Goal: Transaction & Acquisition: Obtain resource

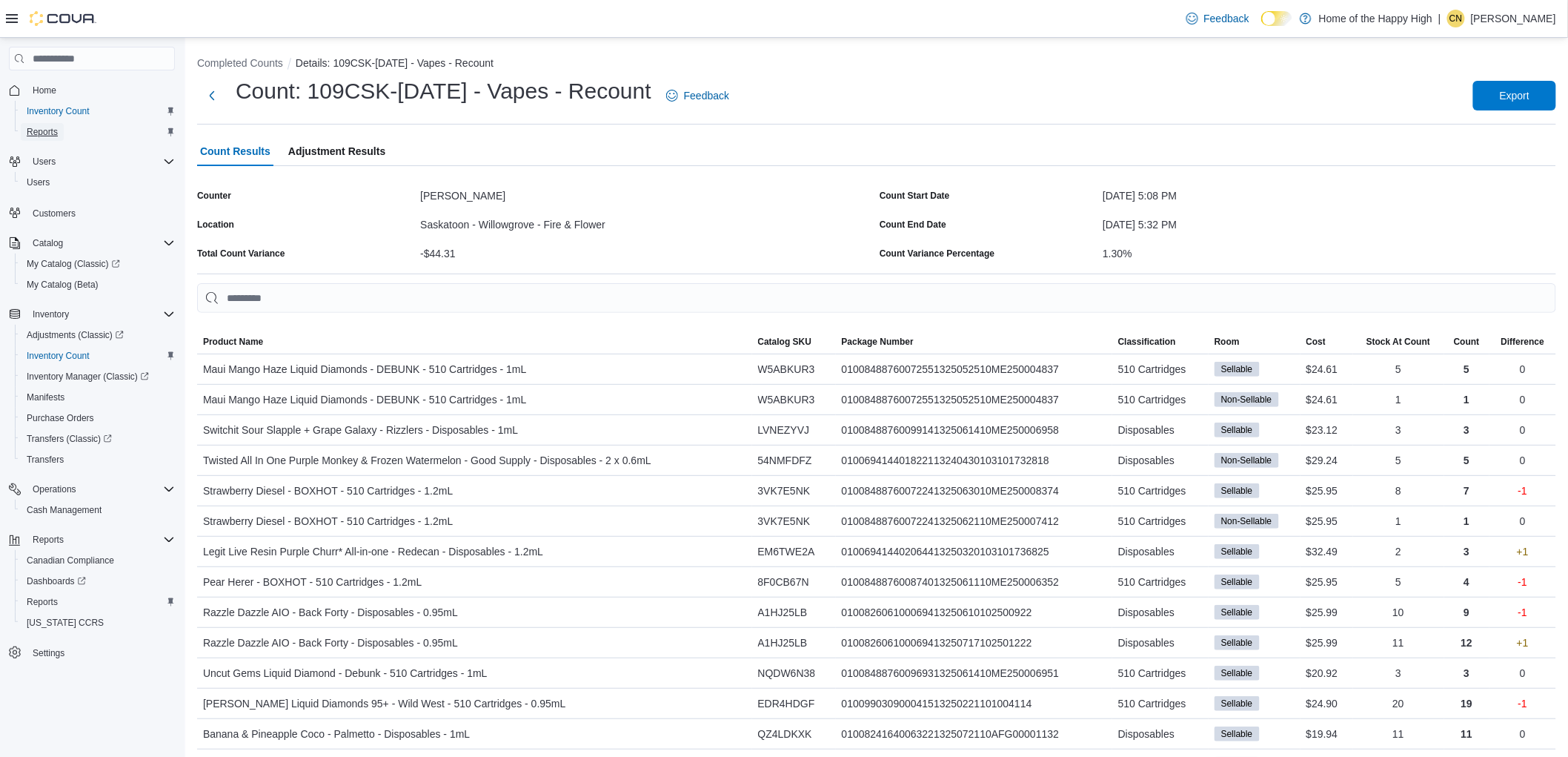
click at [44, 134] on span "Reports" at bounding box center [42, 132] width 31 height 11
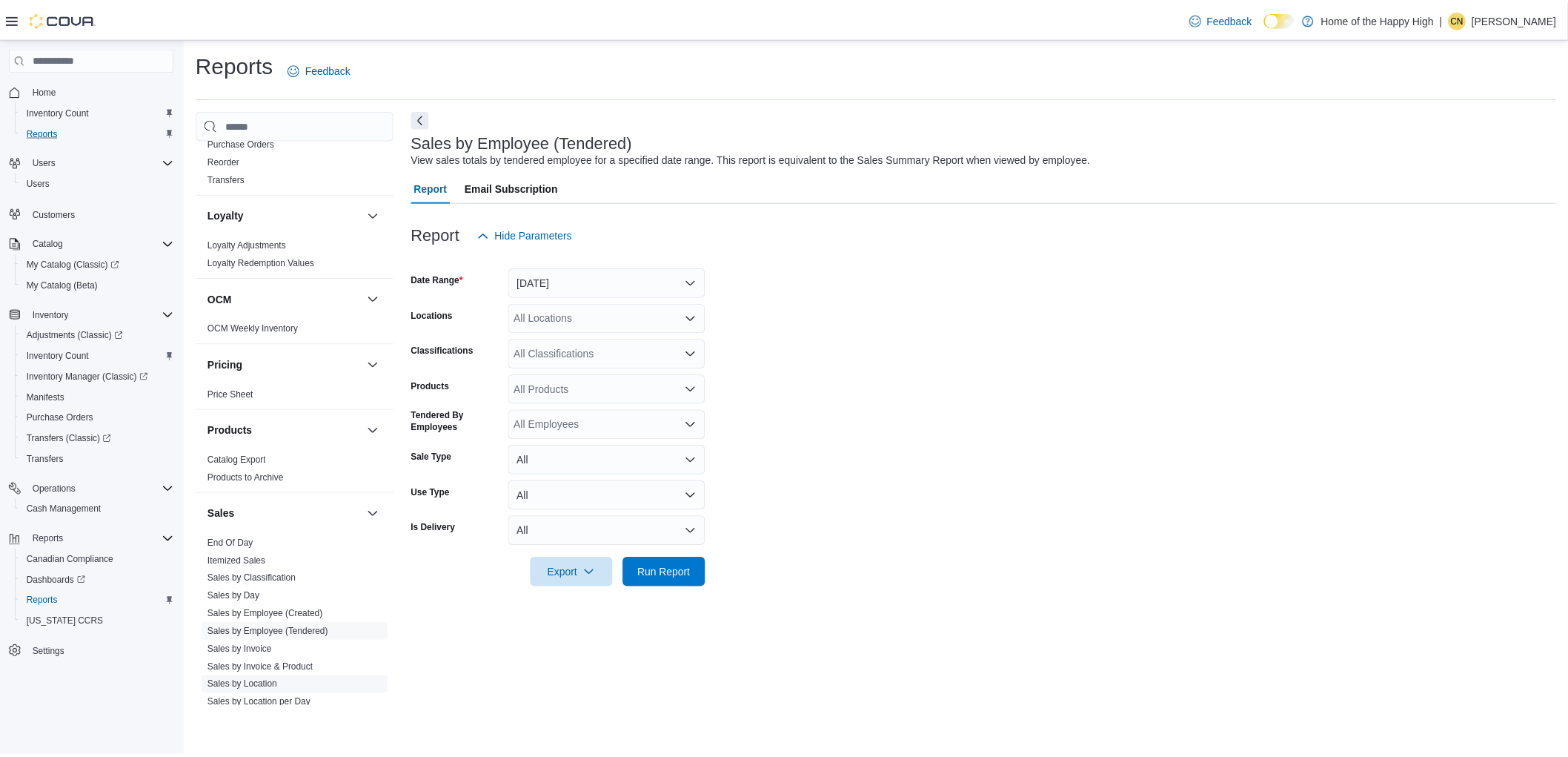
scroll to position [791, 0]
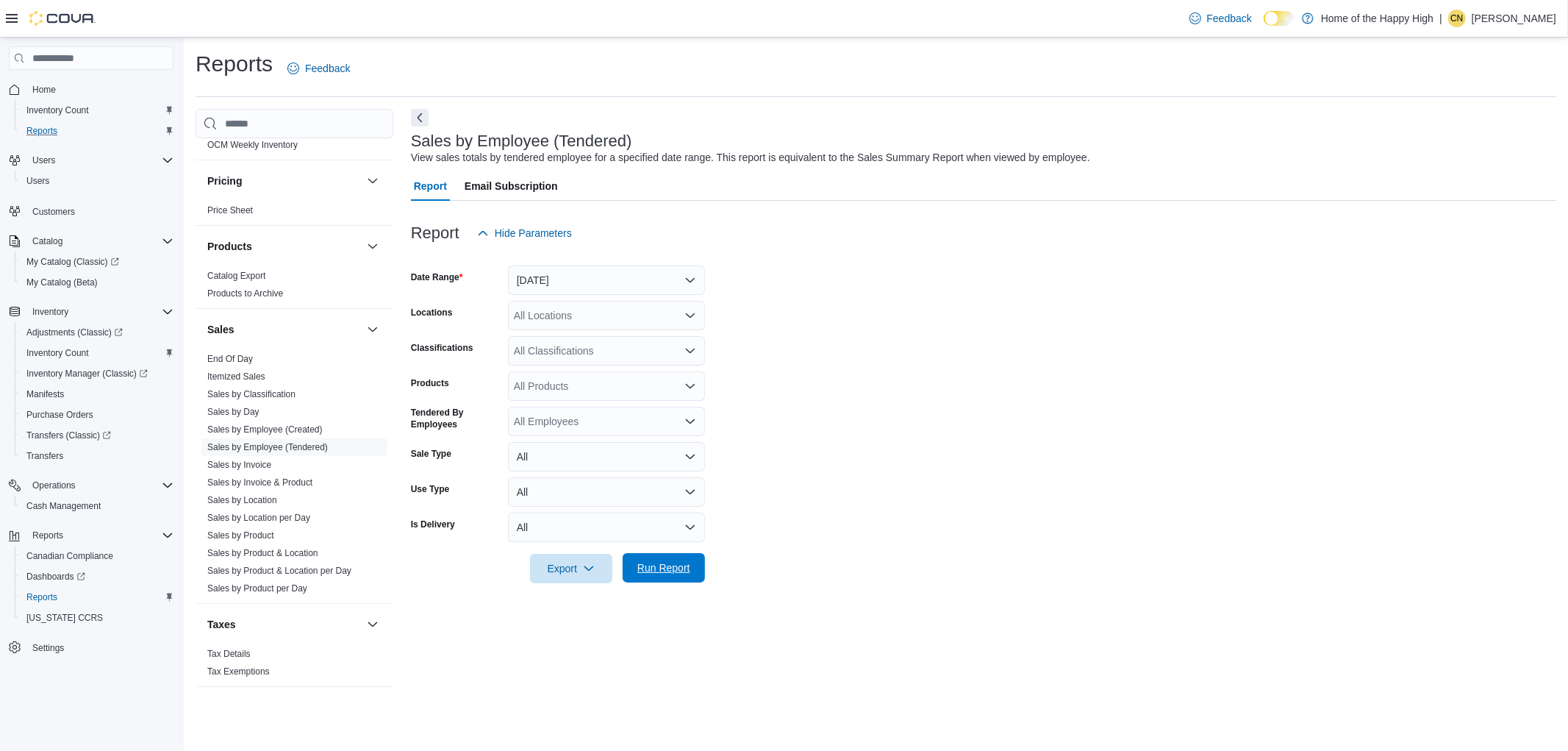
click at [644, 577] on span "Run Report" at bounding box center [664, 568] width 65 height 29
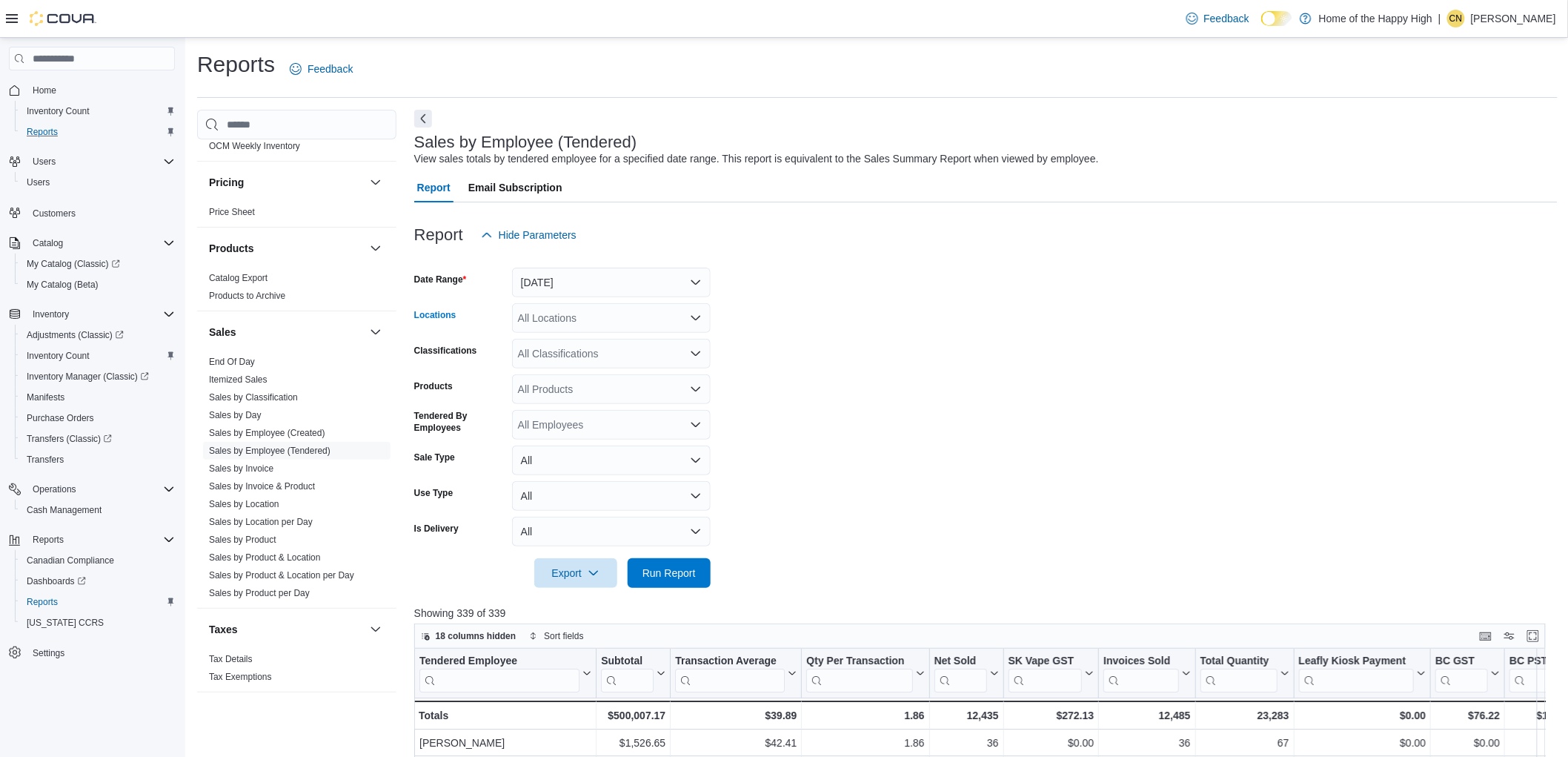
click at [558, 324] on div "All Locations" at bounding box center [611, 317] width 198 height 30
type input "******"
click at [598, 344] on span "Saskatoon - Willowgrove - Fire & Flower" at bounding box center [666, 342] width 185 height 14
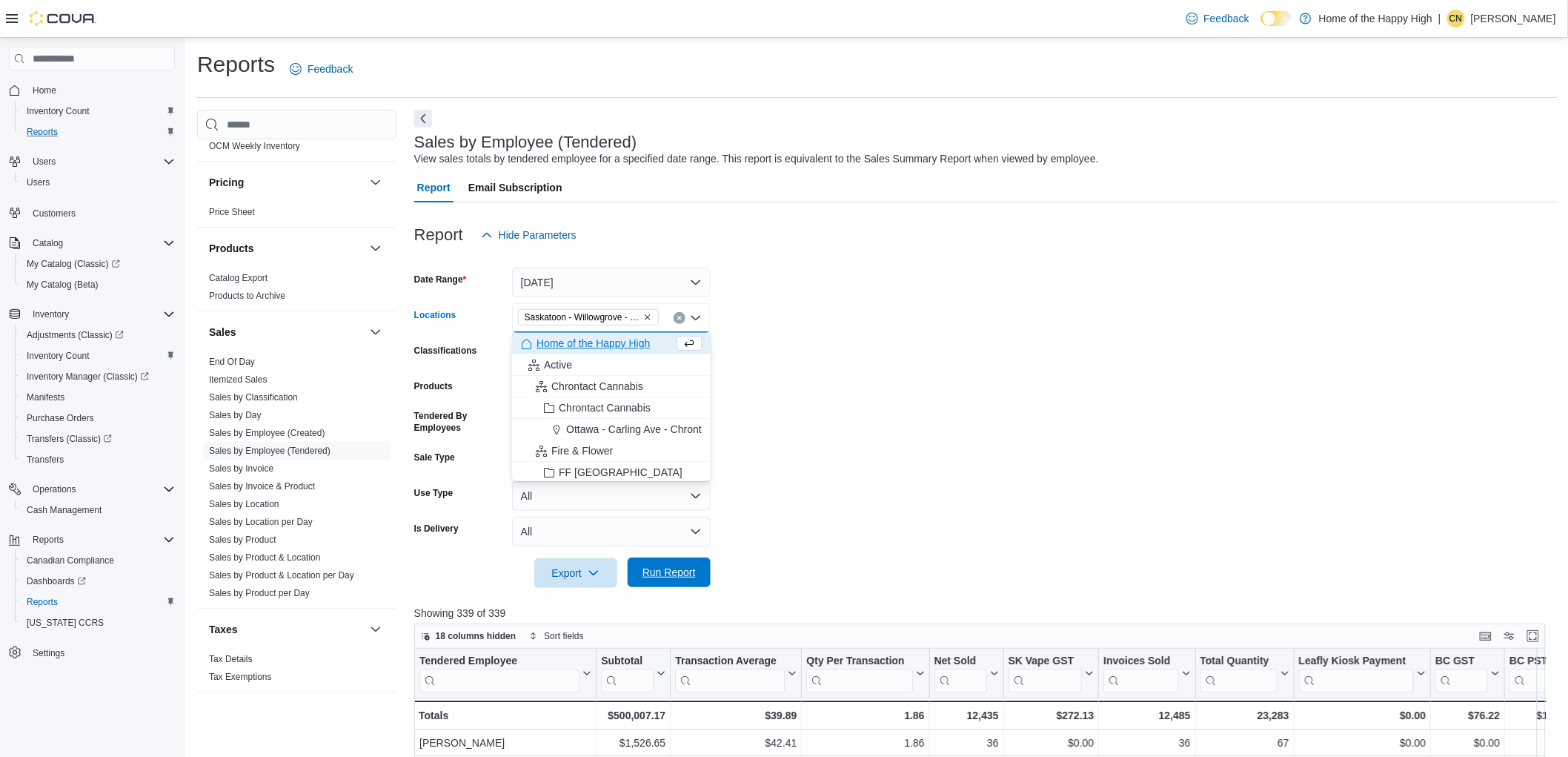
click at [653, 591] on div at bounding box center [986, 597] width 1144 height 18
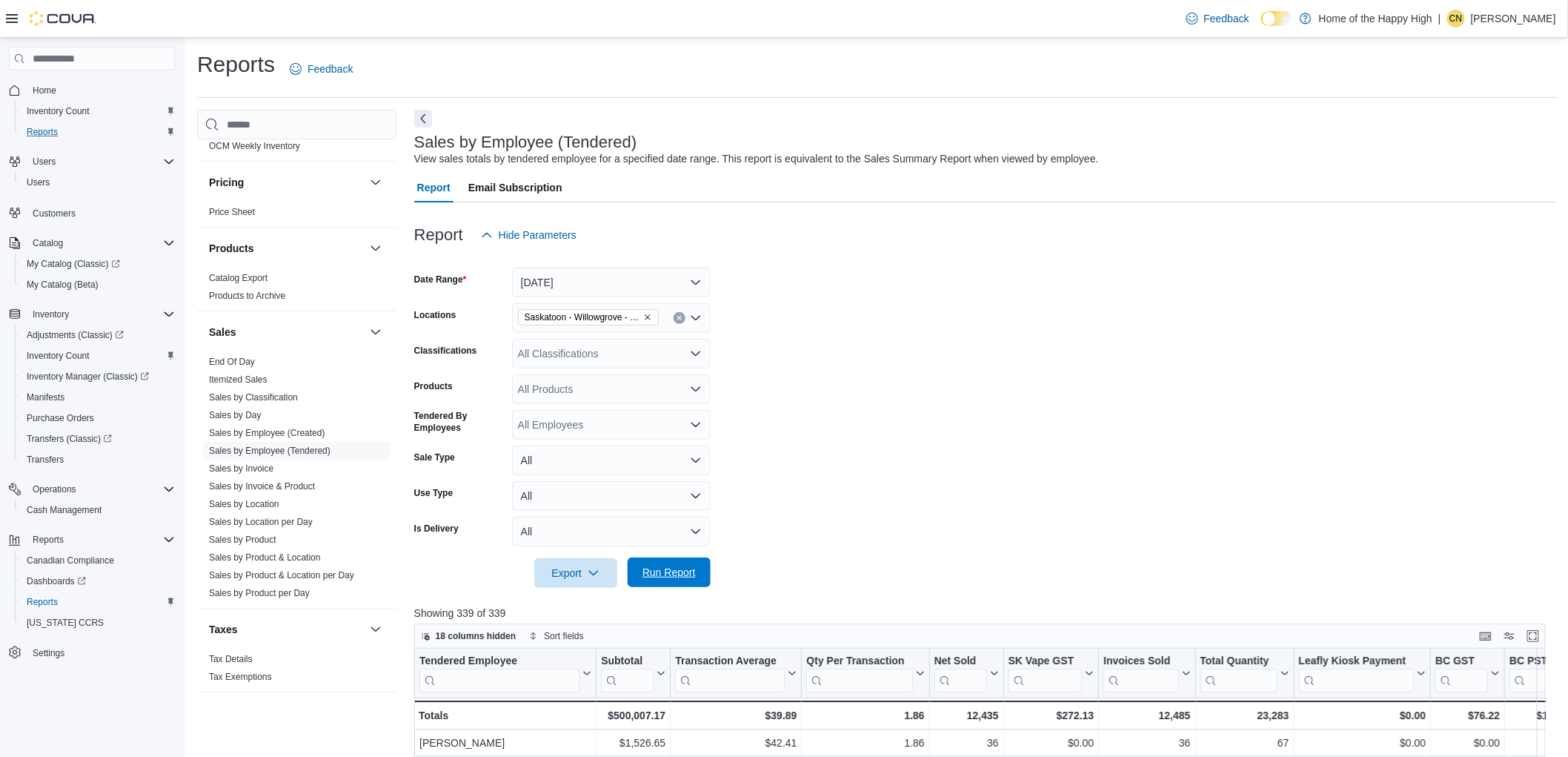
click at [660, 580] on span "Run Report" at bounding box center [670, 572] width 54 height 14
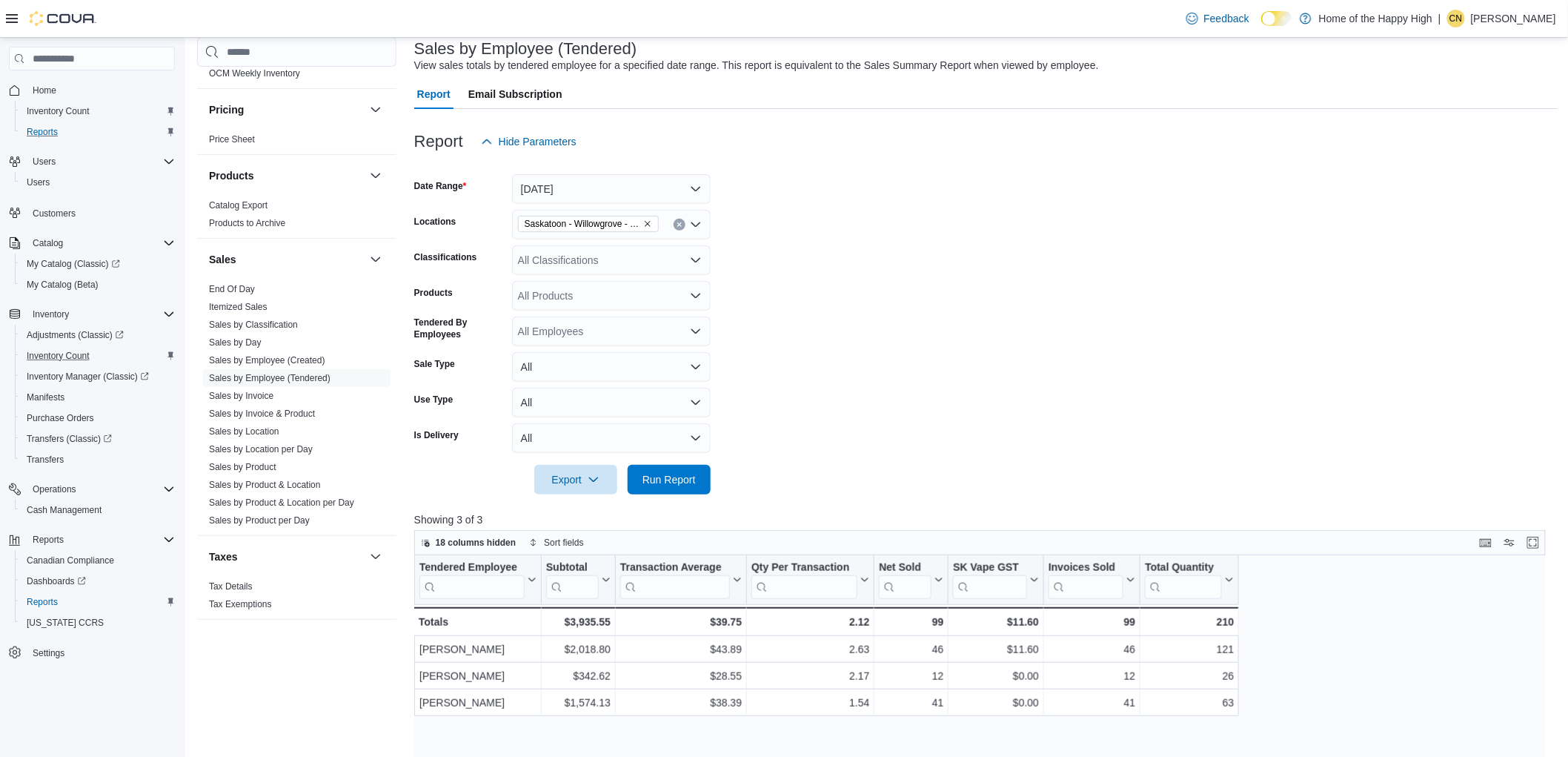
scroll to position [82, 0]
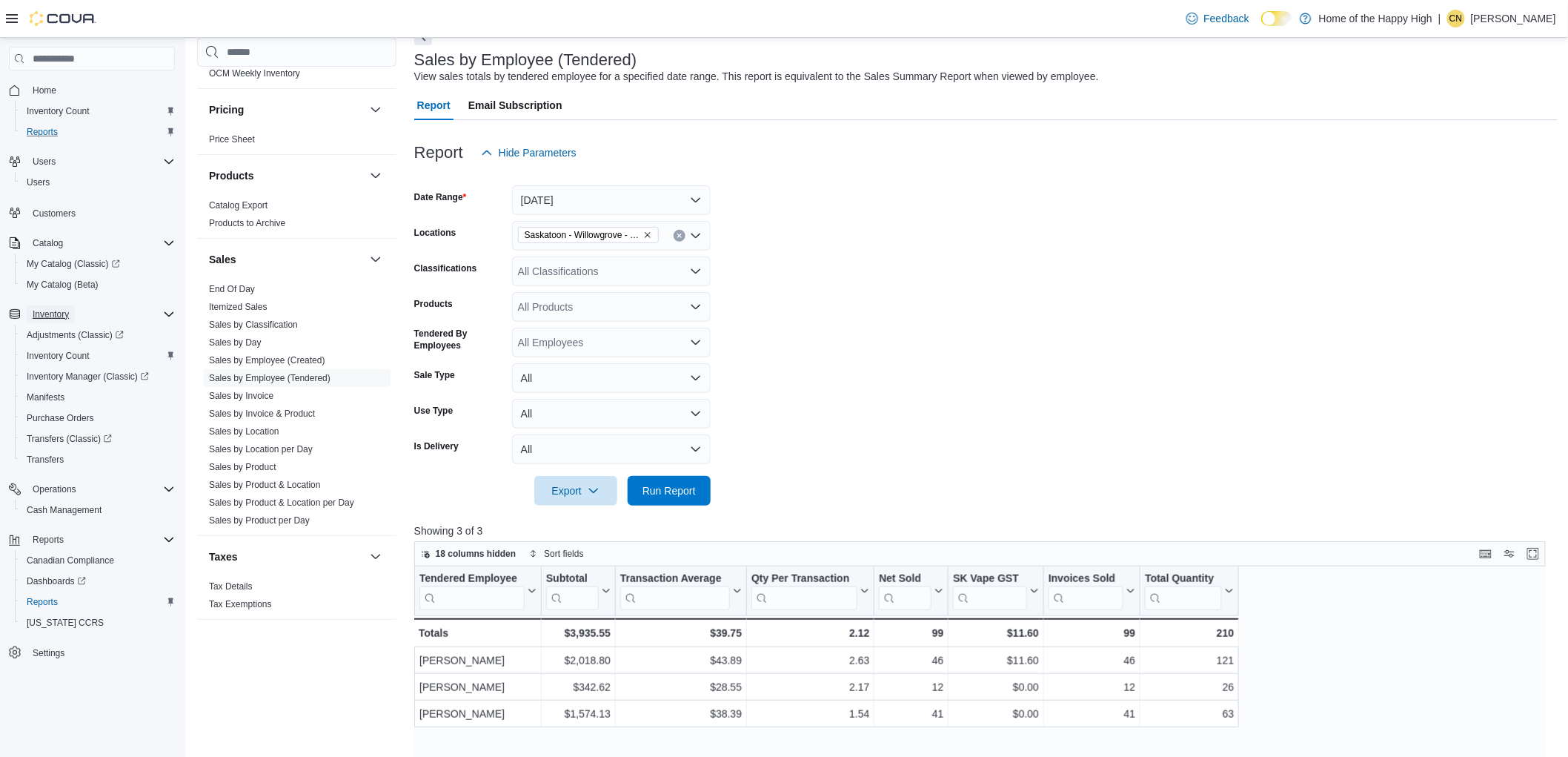
click at [54, 316] on span "Inventory" at bounding box center [51, 314] width 36 height 11
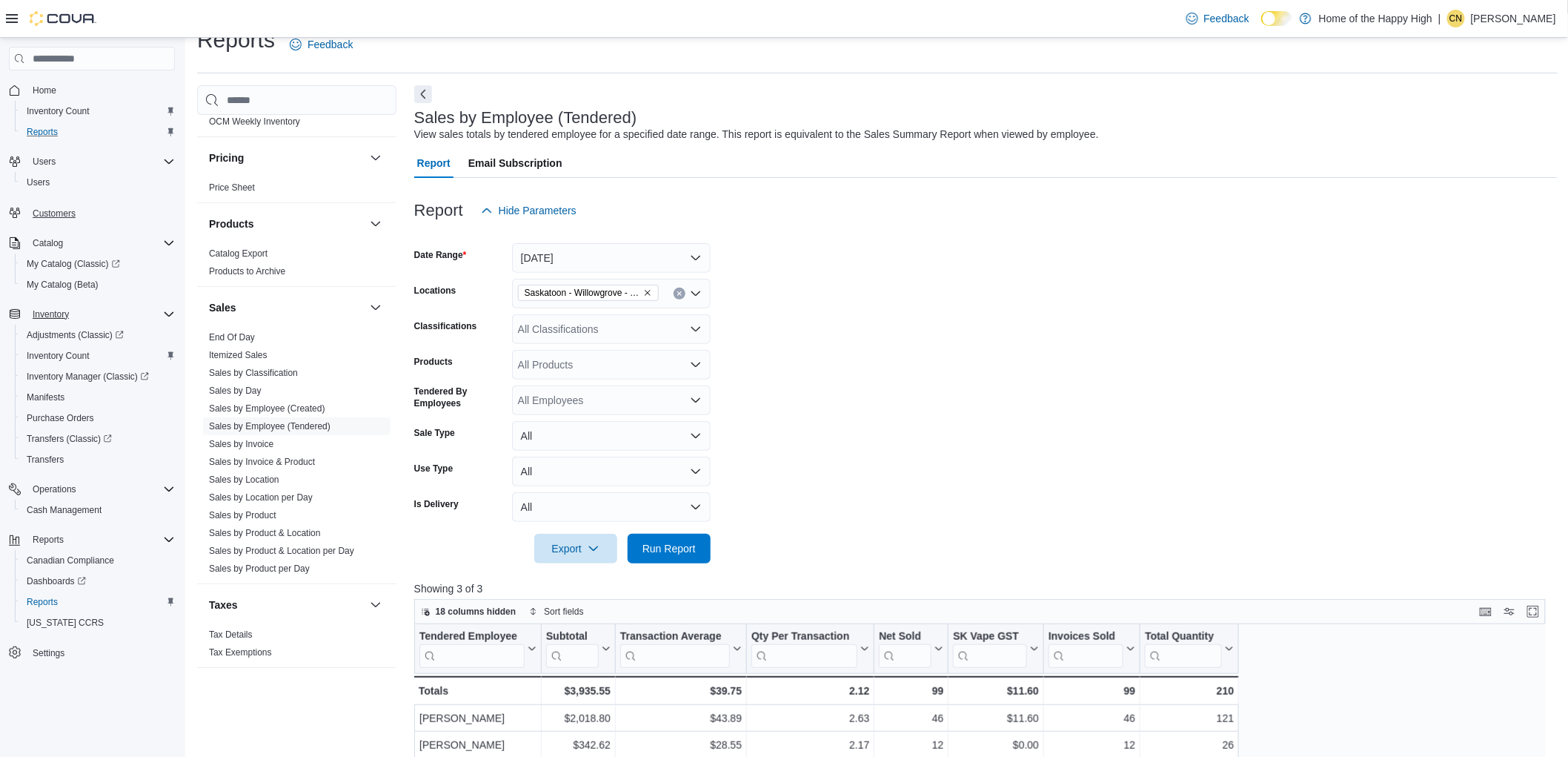
scroll to position [0, 0]
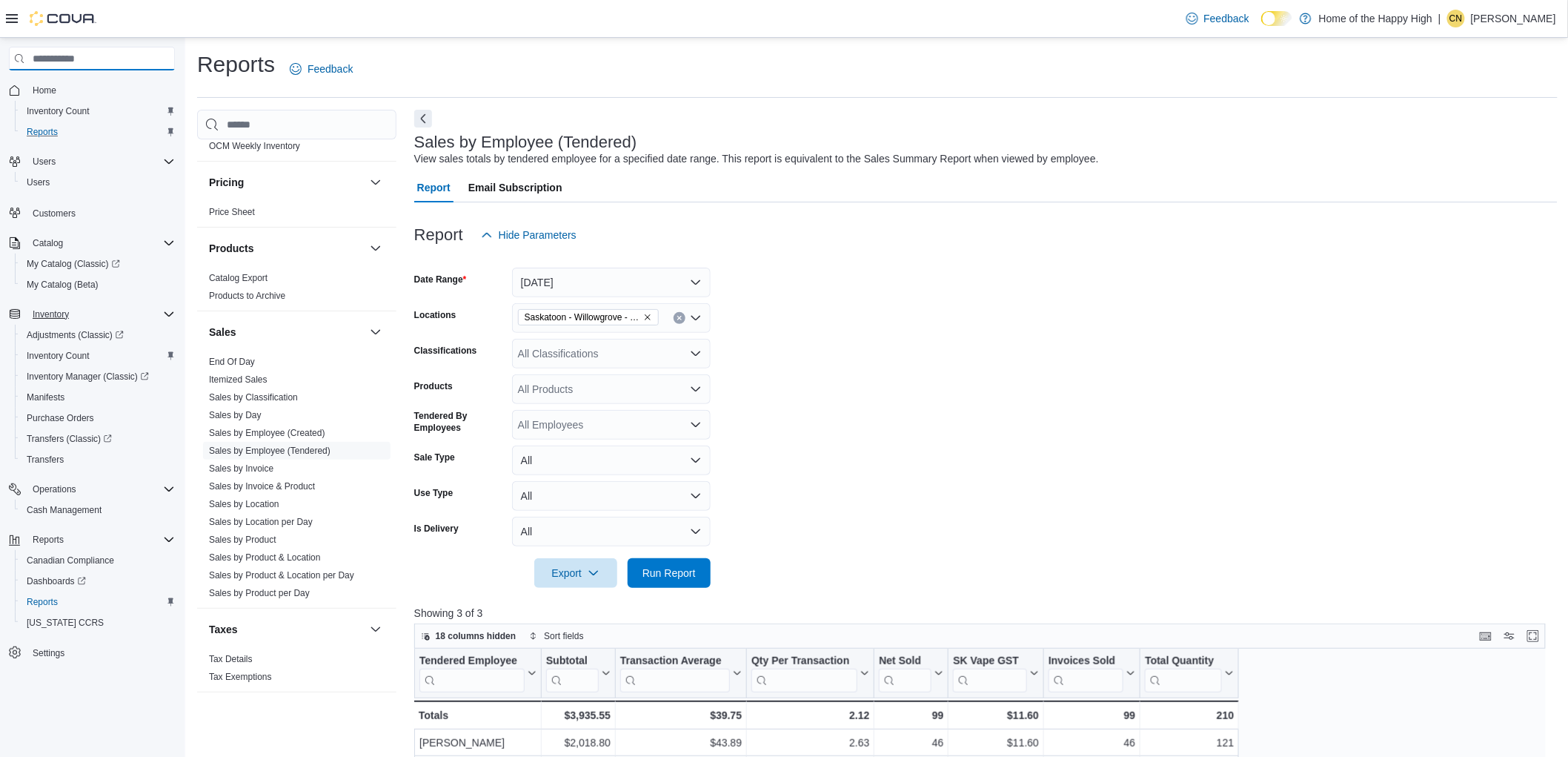
click at [72, 70] on input "search" at bounding box center [91, 58] width 166 height 24
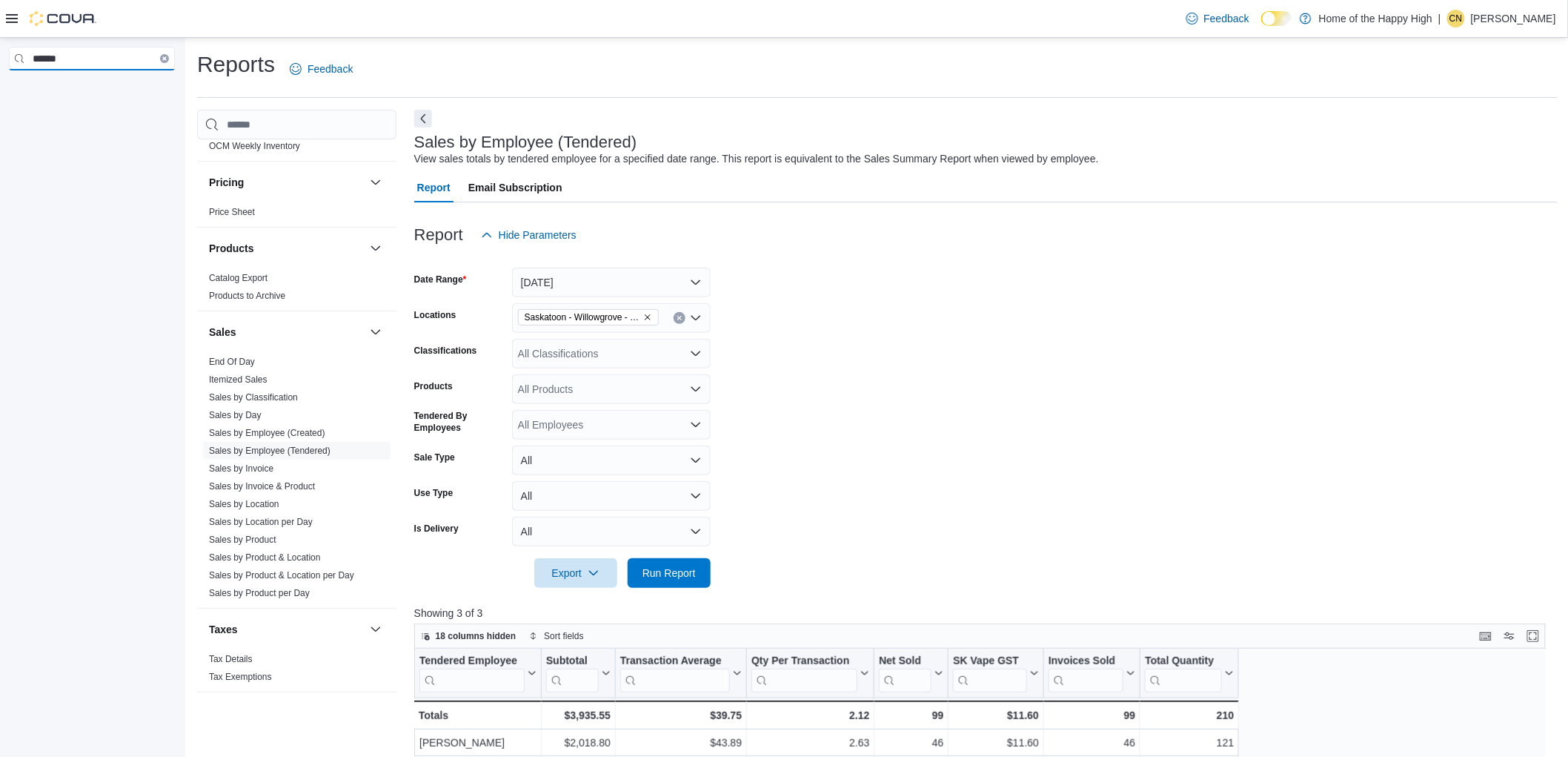
type input "*******"
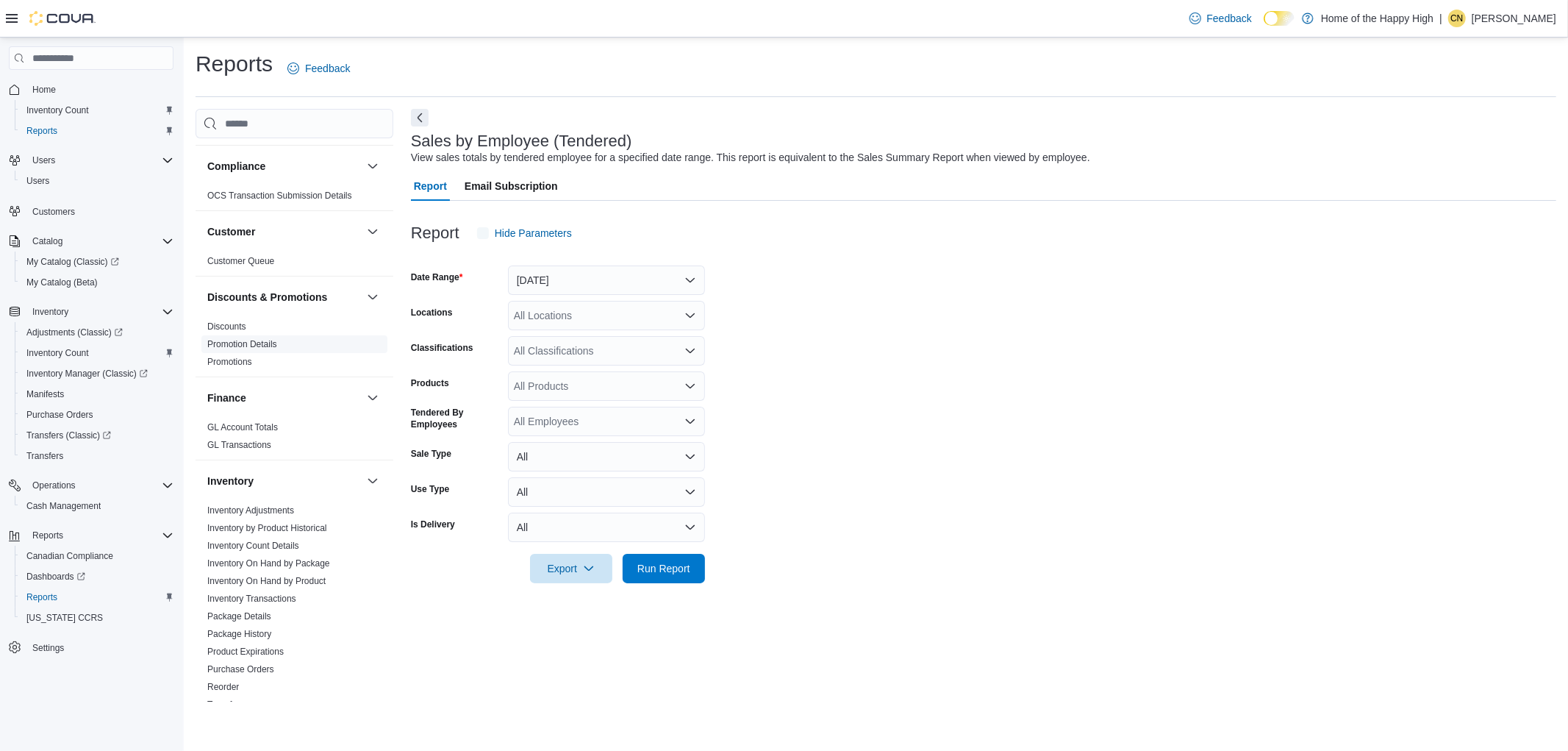
scroll to position [82, 0]
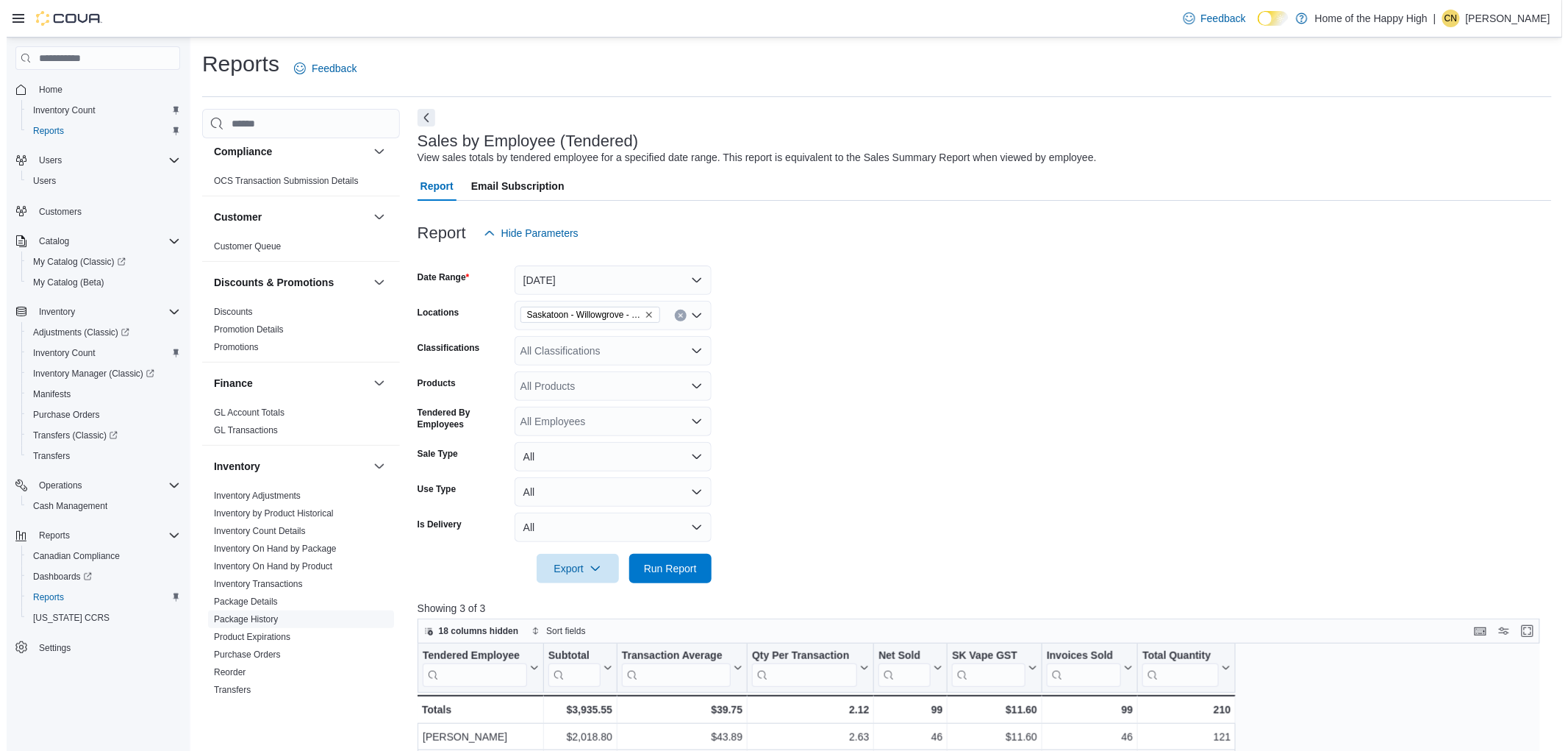
scroll to position [245, 0]
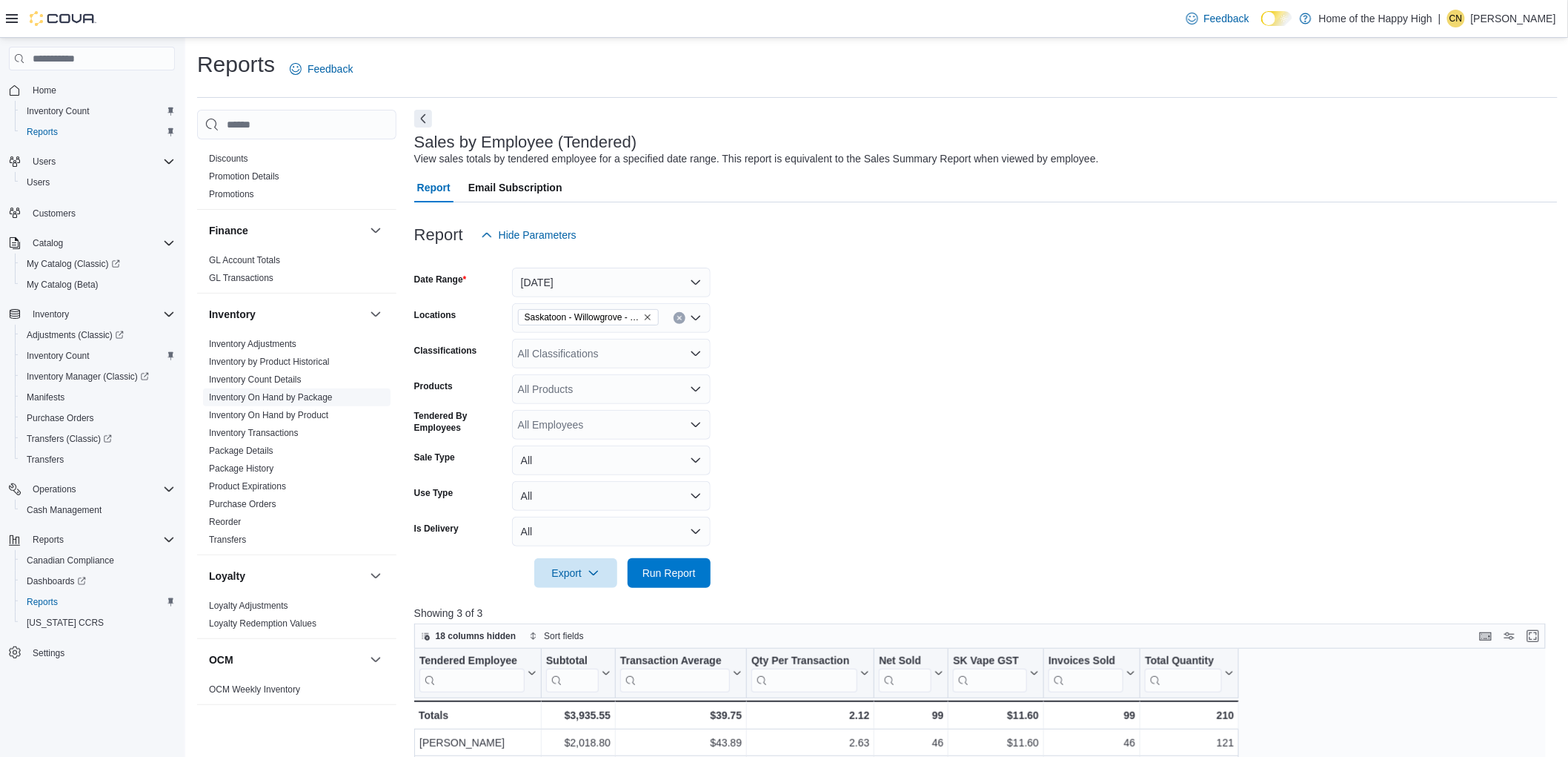
click at [307, 401] on link "Inventory On Hand by Package" at bounding box center [270, 397] width 124 height 11
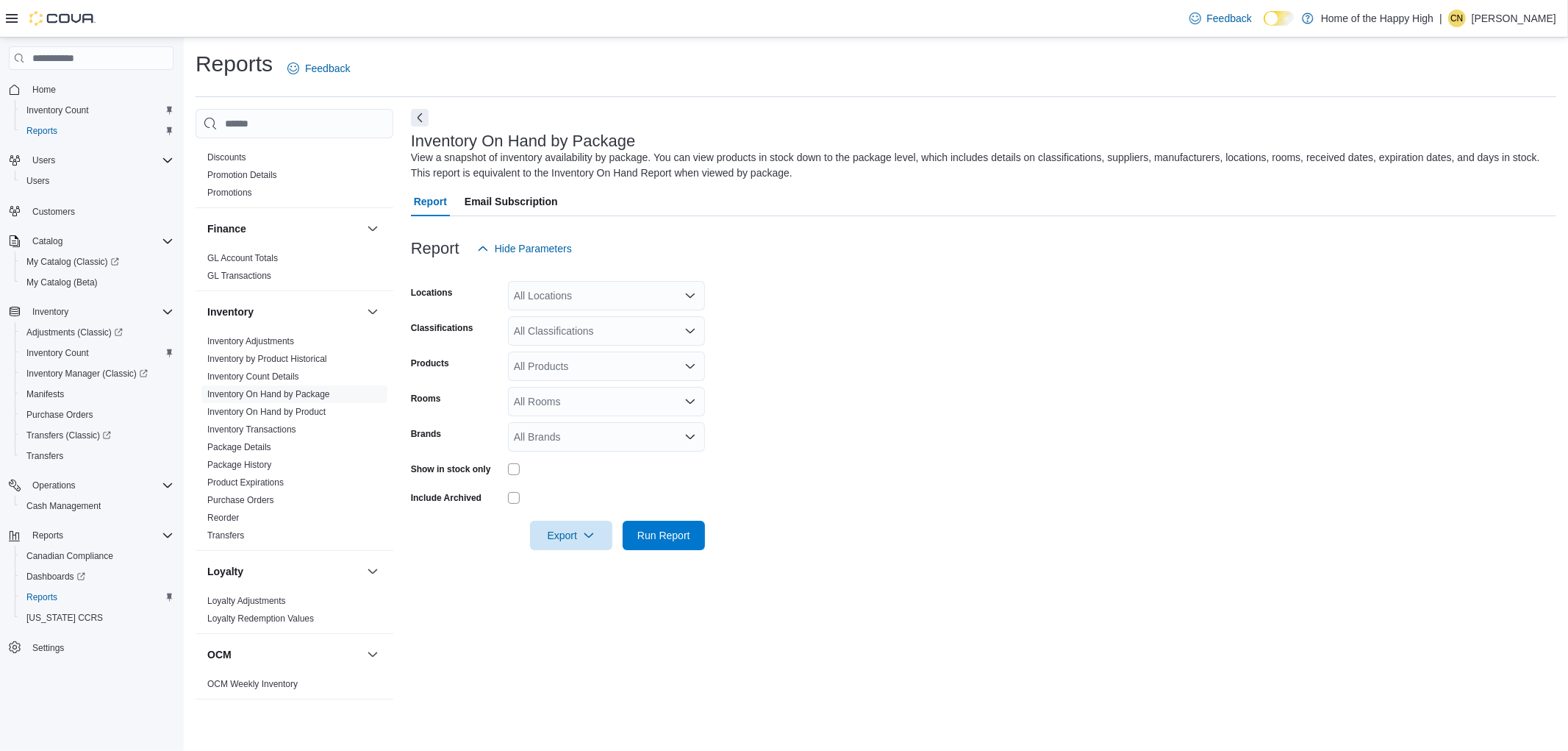
click at [549, 304] on div "All Locations" at bounding box center [606, 296] width 197 height 29
type input "******"
click at [644, 320] on span "Saskatoon - Willowgrove - Fire & Flower" at bounding box center [660, 320] width 183 height 14
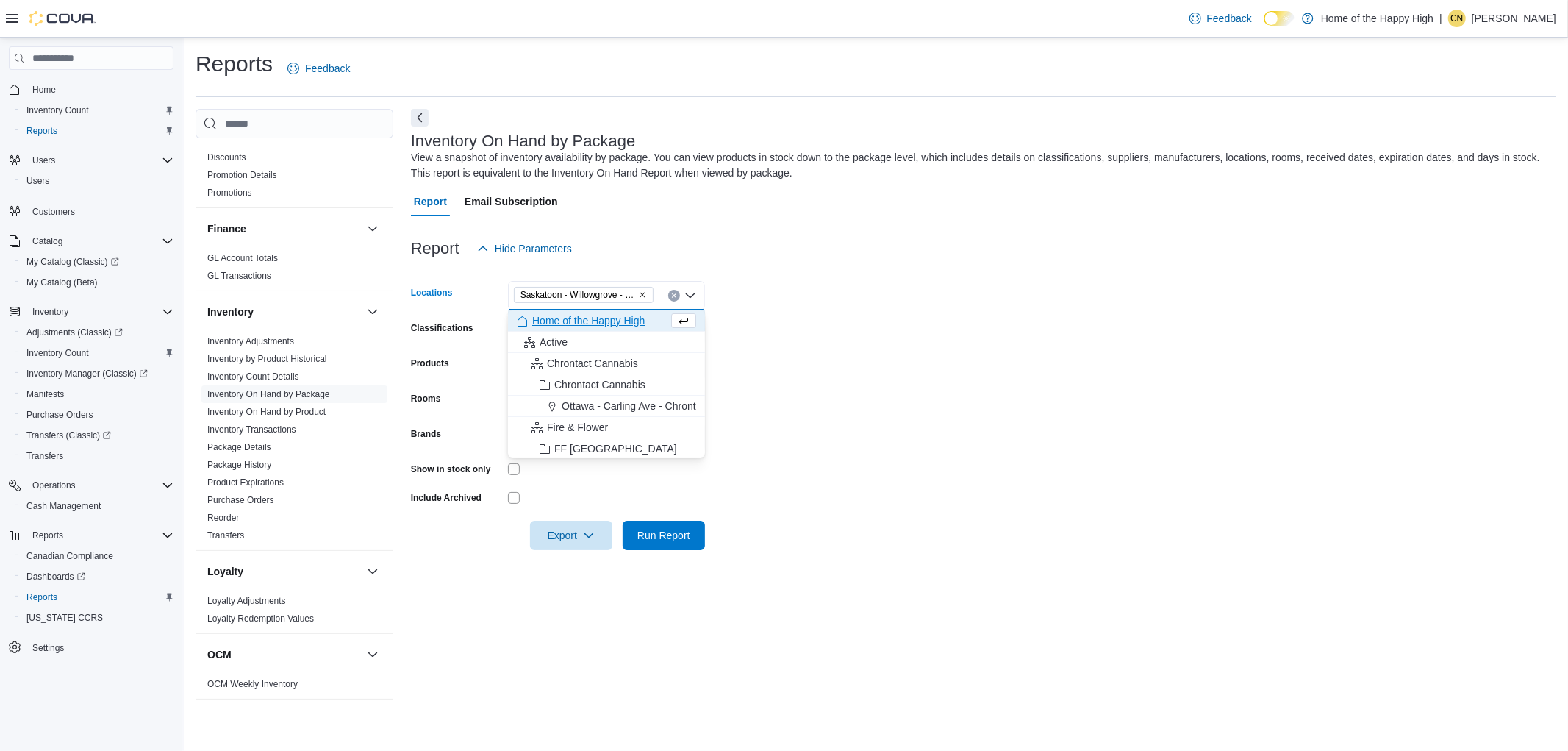
click at [1097, 362] on form "Locations Saskatoon - Willowgrove - Fire & Flower Combo box. Selected. Saskatoo…" at bounding box center [983, 407] width 1145 height 287
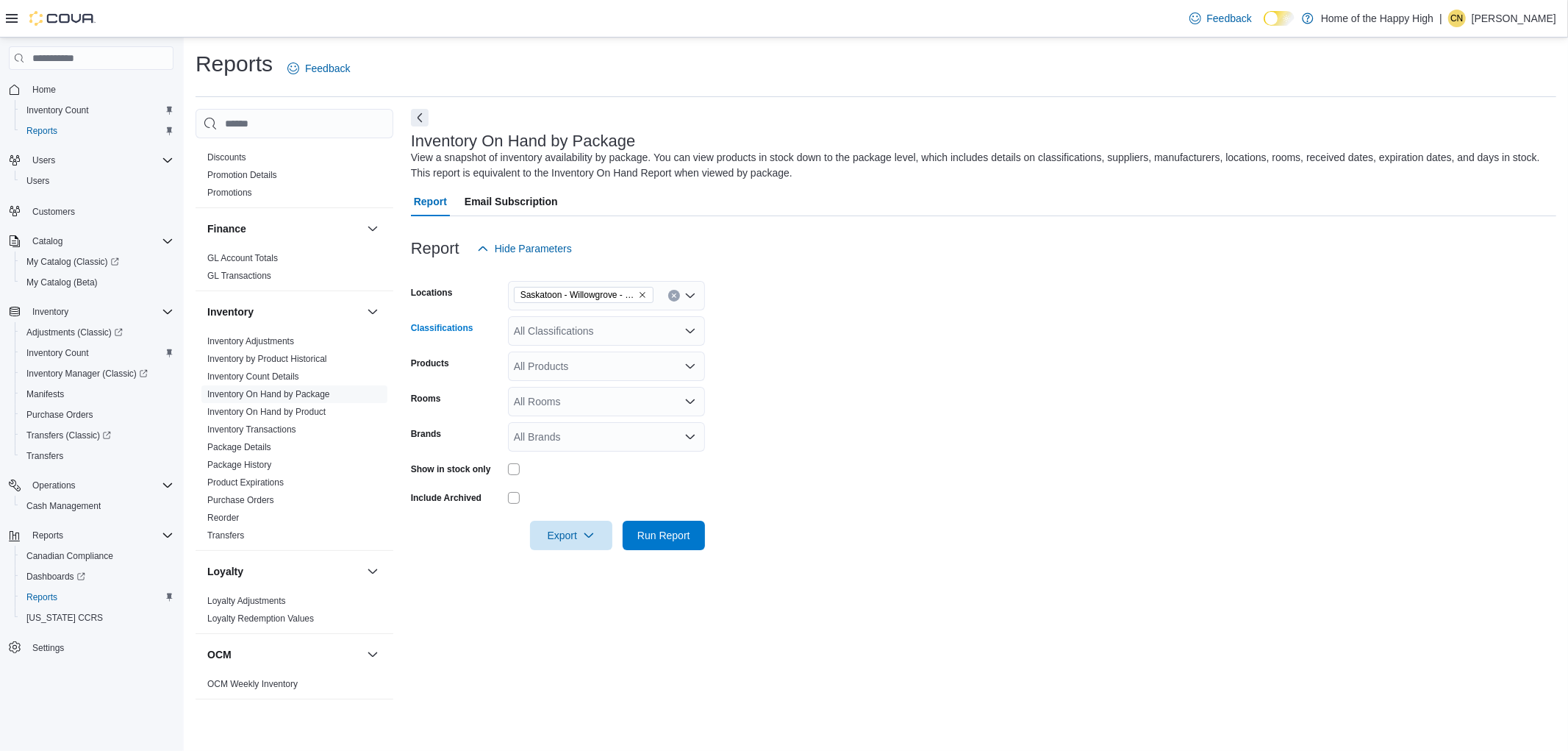
click at [584, 336] on div "All Classifications" at bounding box center [606, 331] width 197 height 29
click at [554, 370] on span "Cannabis" at bounding box center [562, 376] width 44 height 14
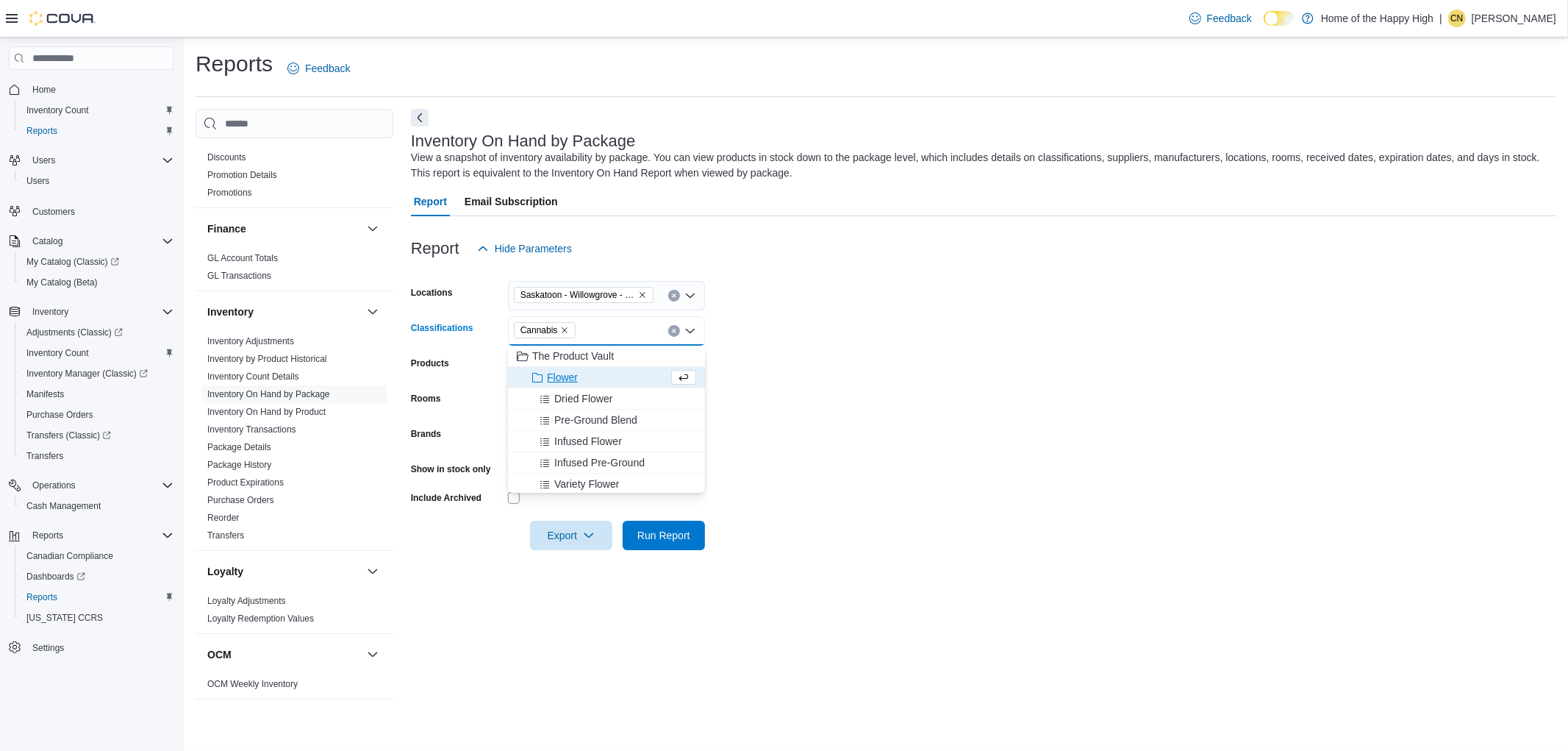
click at [791, 370] on form "Locations Saskatoon - Willowgrove - Fire & Flower Classifications Cannabis Comb…" at bounding box center [983, 407] width 1145 height 287
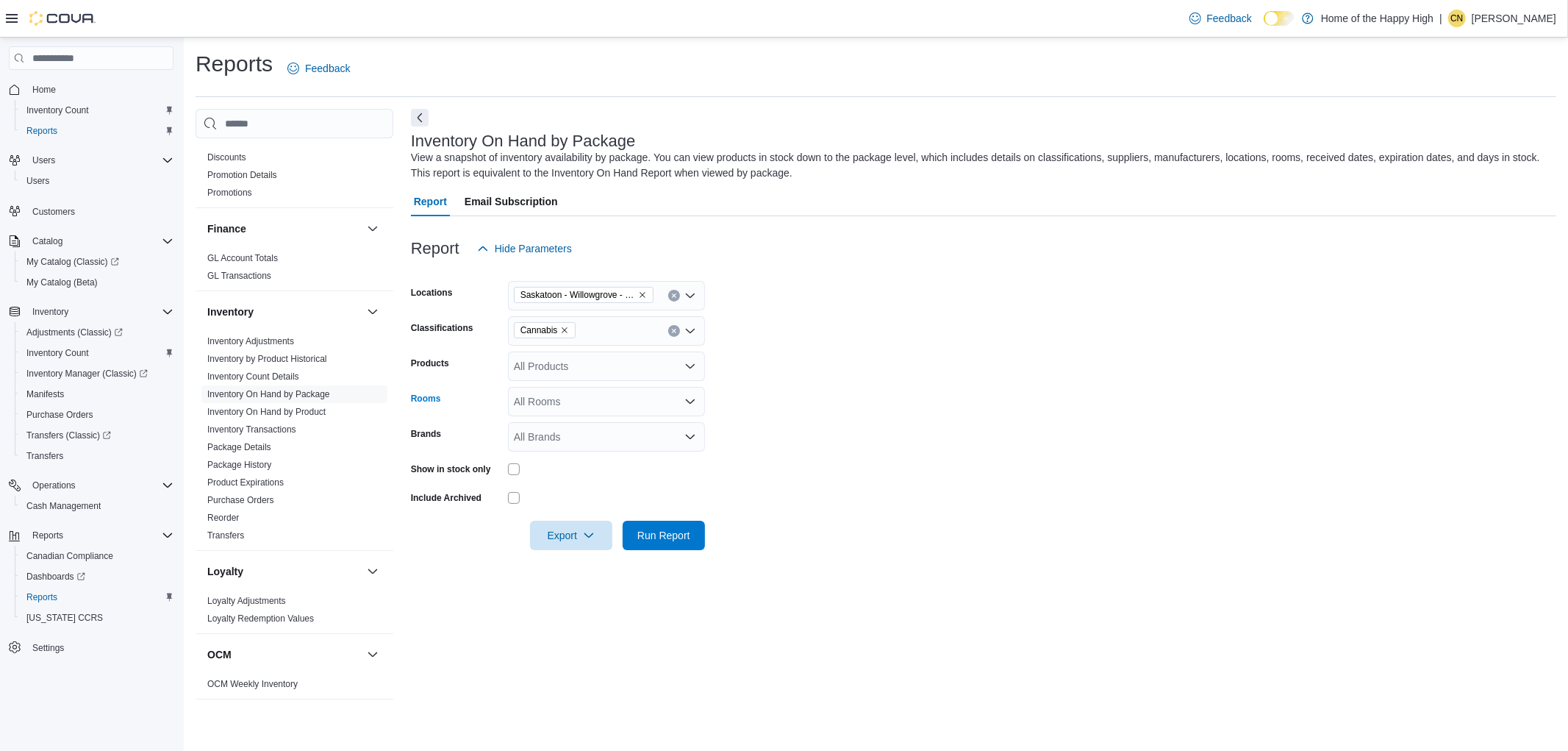
click at [570, 392] on div "All Rooms" at bounding box center [606, 401] width 197 height 29
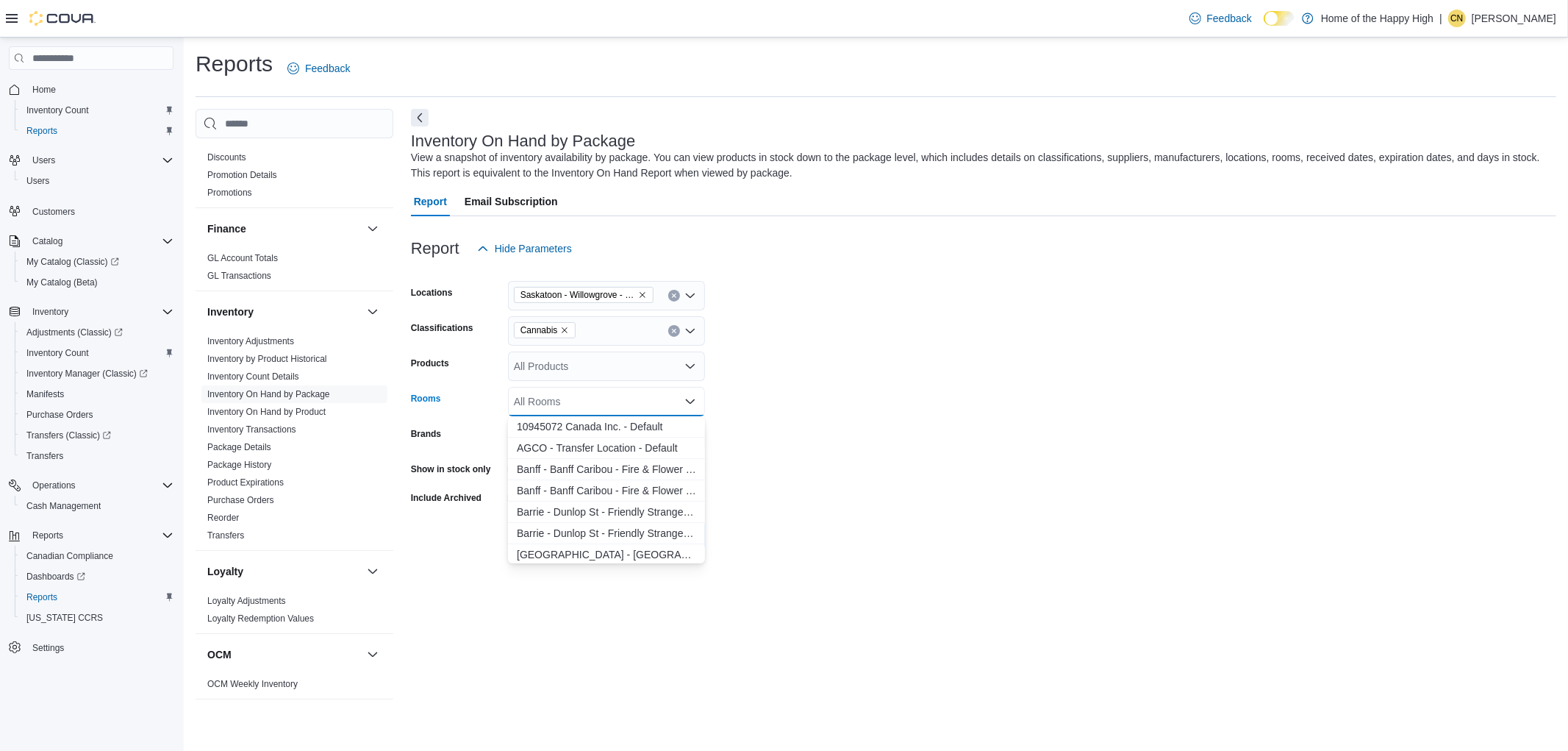
click at [878, 403] on form "Locations Saskatoon - Willowgrove - Fire & Flower Classifications Cannabis Prod…" at bounding box center [983, 407] width 1145 height 287
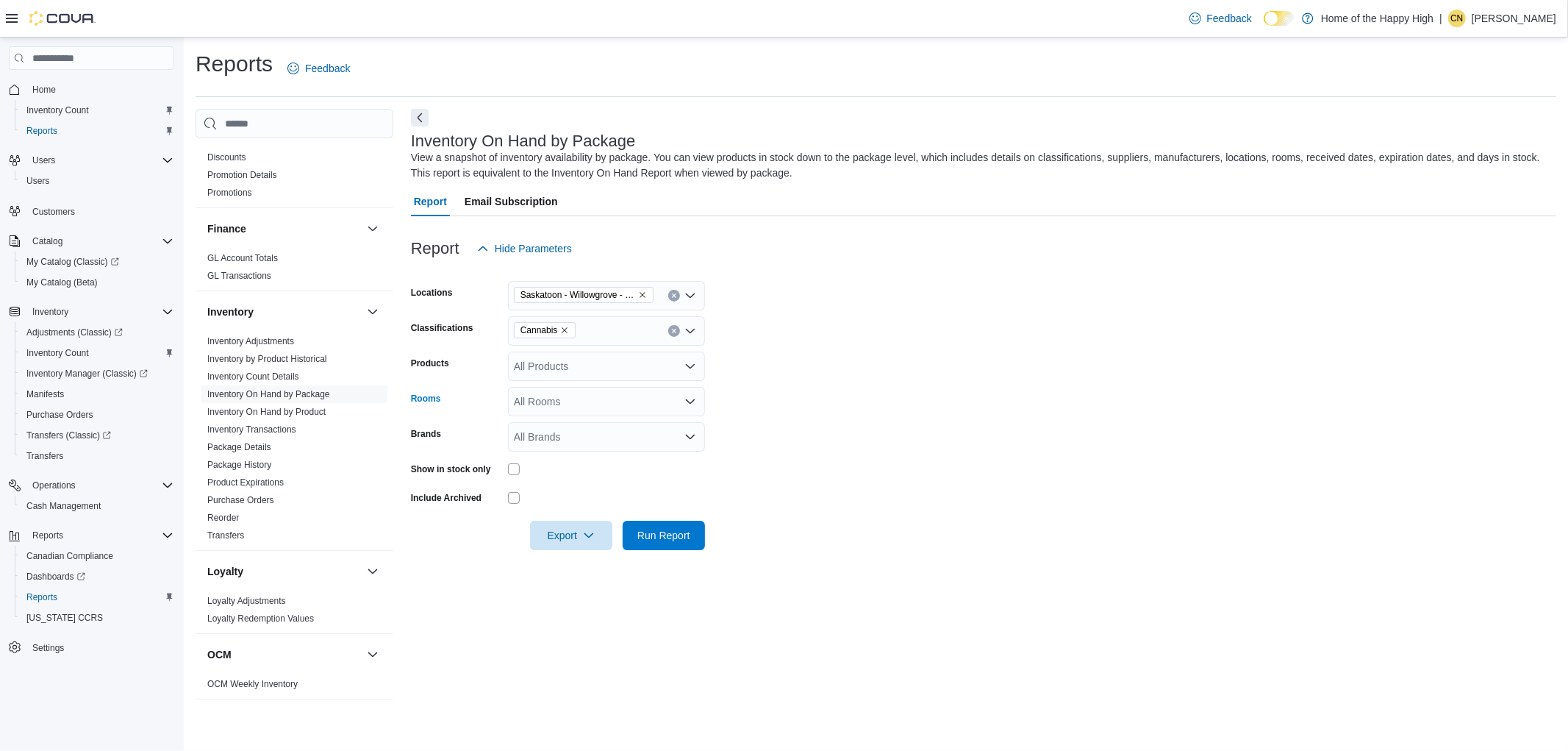
click at [560, 401] on div "All Rooms" at bounding box center [606, 401] width 197 height 29
type input "******"
click at [660, 453] on span "Saskatoon - Willowgrove - Fire & Flower - Sellable" at bounding box center [606, 447] width 180 height 14
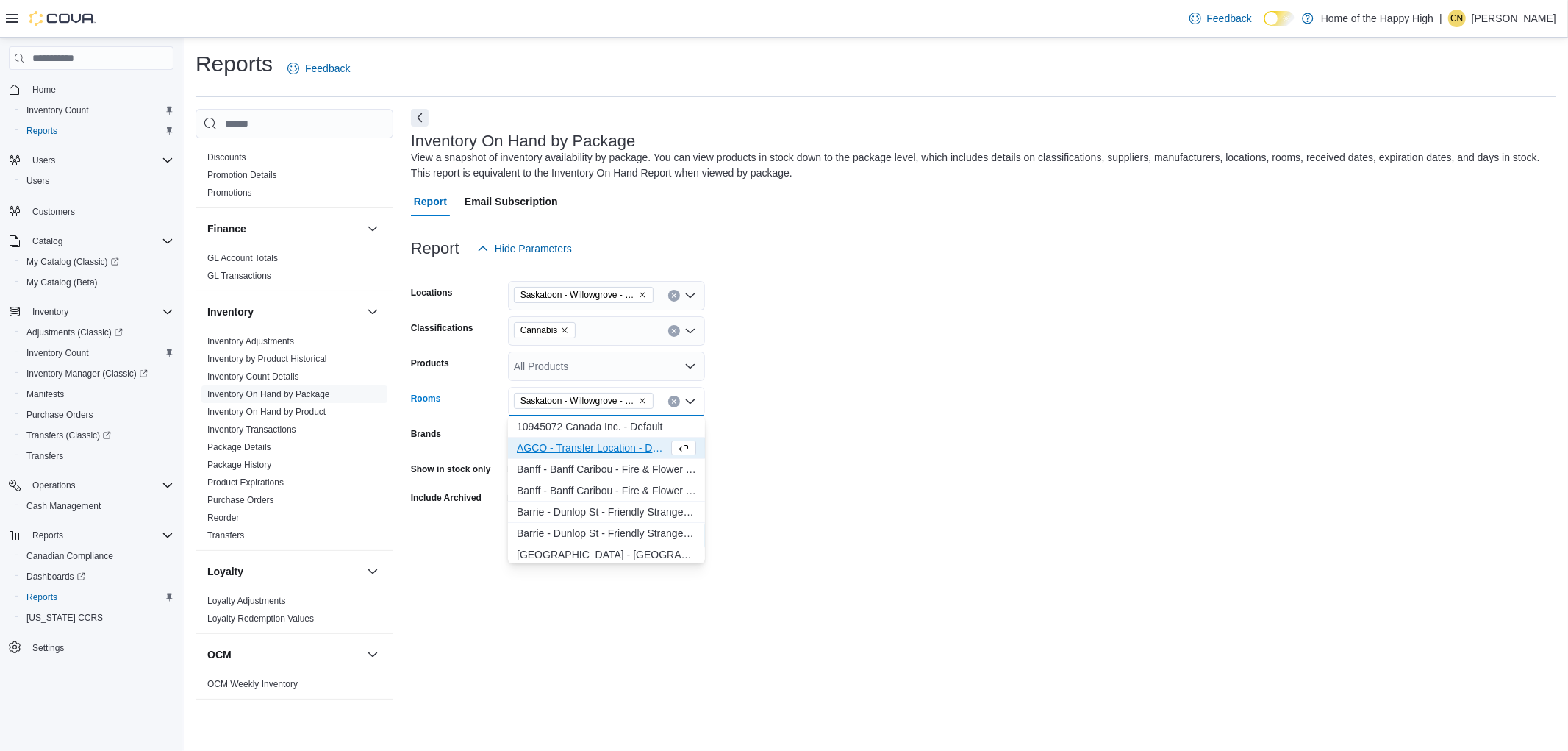
click at [937, 395] on form "Locations Saskatoon - Willowgrove - Fire & Flower Classifications Cannabis Prod…" at bounding box center [983, 407] width 1145 height 287
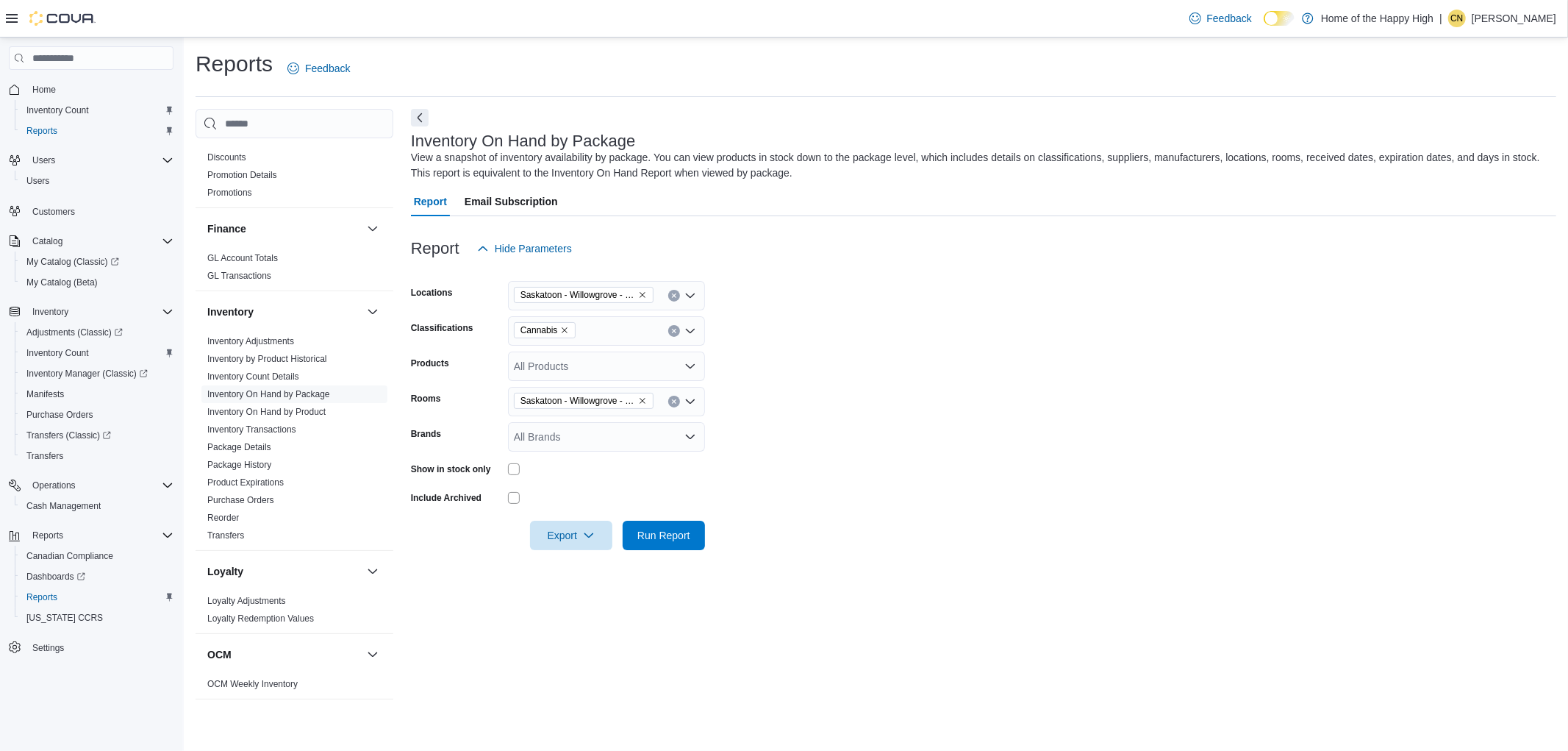
click at [610, 447] on div "All Brands" at bounding box center [606, 436] width 197 height 29
click at [610, 447] on div "All Brands Combo box. Selected. Combo box input. All Brands. Type some text or,…" at bounding box center [606, 436] width 197 height 29
click at [988, 484] on form "Locations Saskatoon - Willowgrove - Fire & Flower Classifications Cannabis Prod…" at bounding box center [983, 407] width 1145 height 287
click at [574, 537] on span "Export" at bounding box center [571, 534] width 65 height 29
click at [583, 565] on span "Export to Excel" at bounding box center [574, 565] width 67 height 11
